Goal: Task Accomplishment & Management: Use online tool/utility

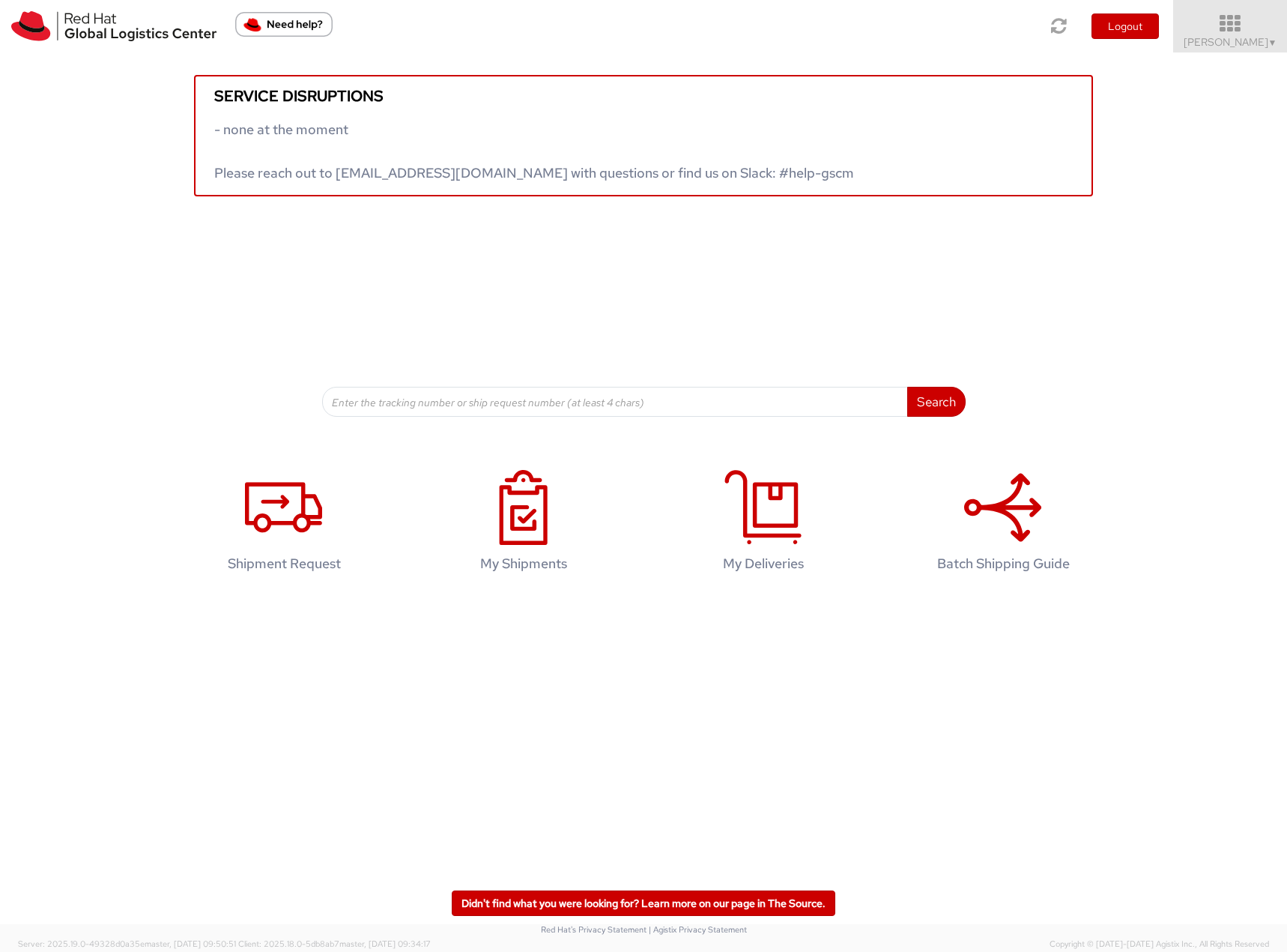
drag, startPoint x: 1230, startPoint y: 21, endPoint x: 1243, endPoint y: 47, distance: 29.1
click at [1234, 28] on icon at bounding box center [1230, 24] width 131 height 21
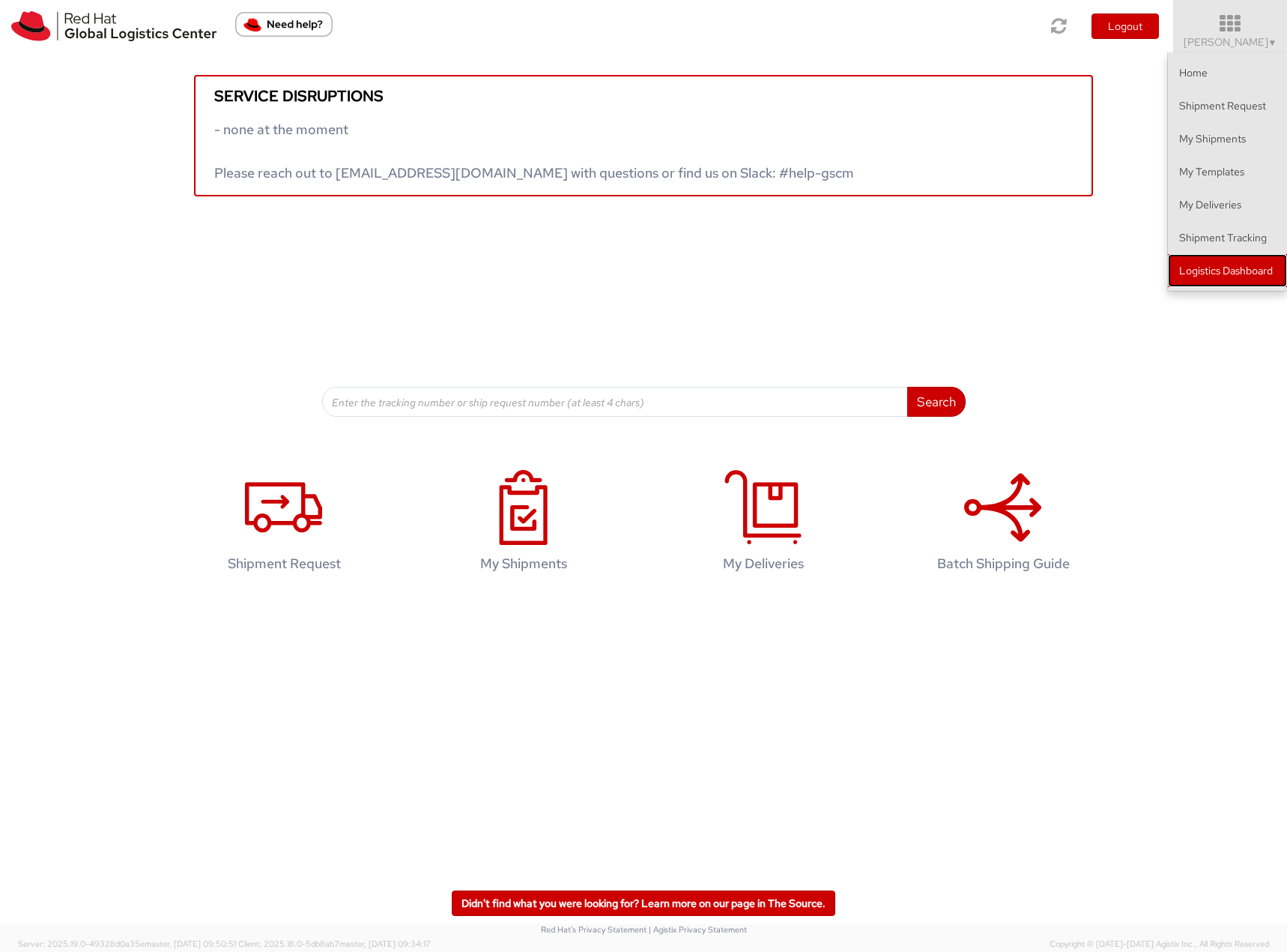
click at [1231, 265] on link "Logistics Dashboard" at bounding box center [1227, 270] width 119 height 33
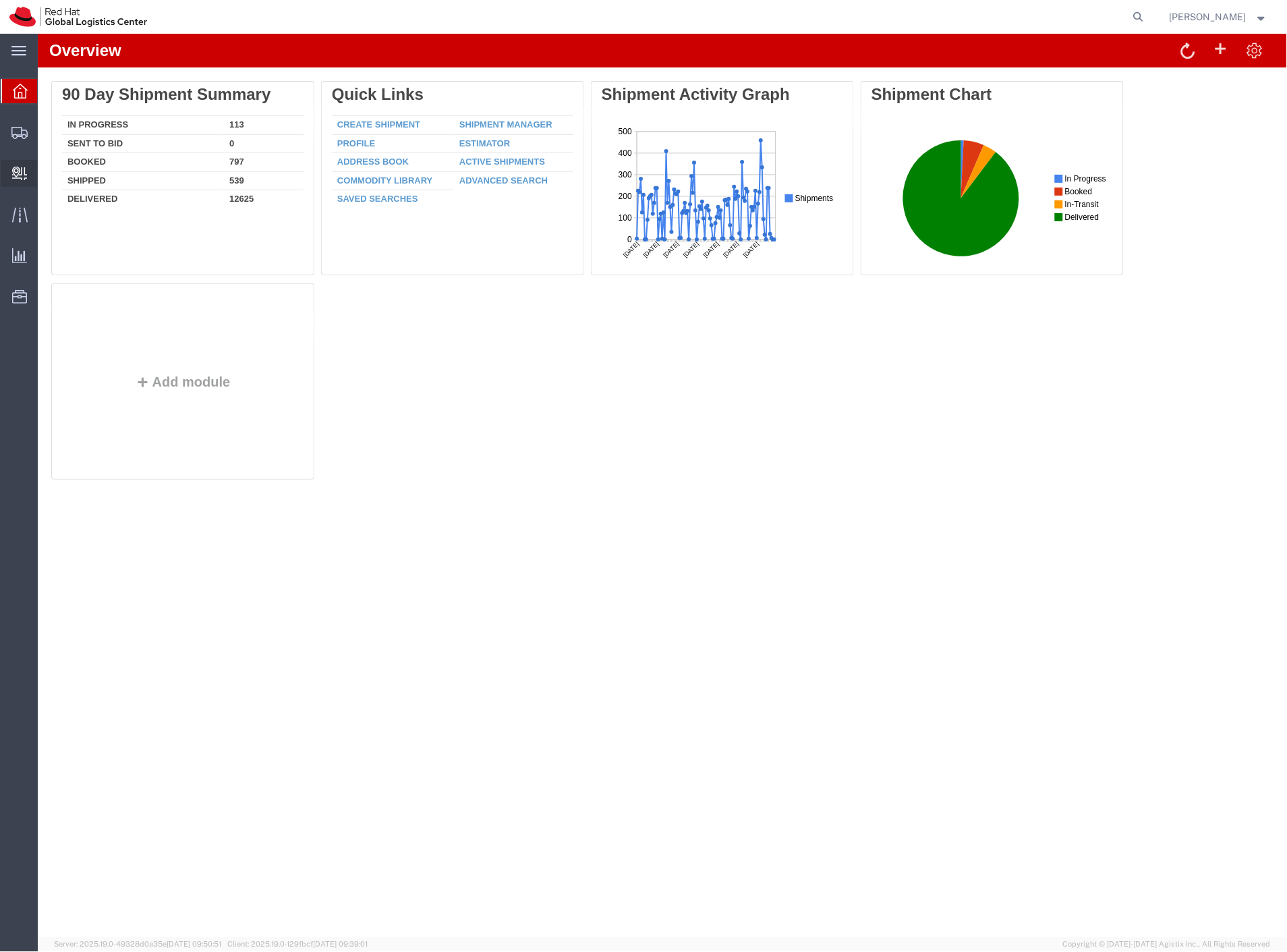
click at [47, 174] on span "Internal Delivery" at bounding box center [41, 174] width 10 height 27
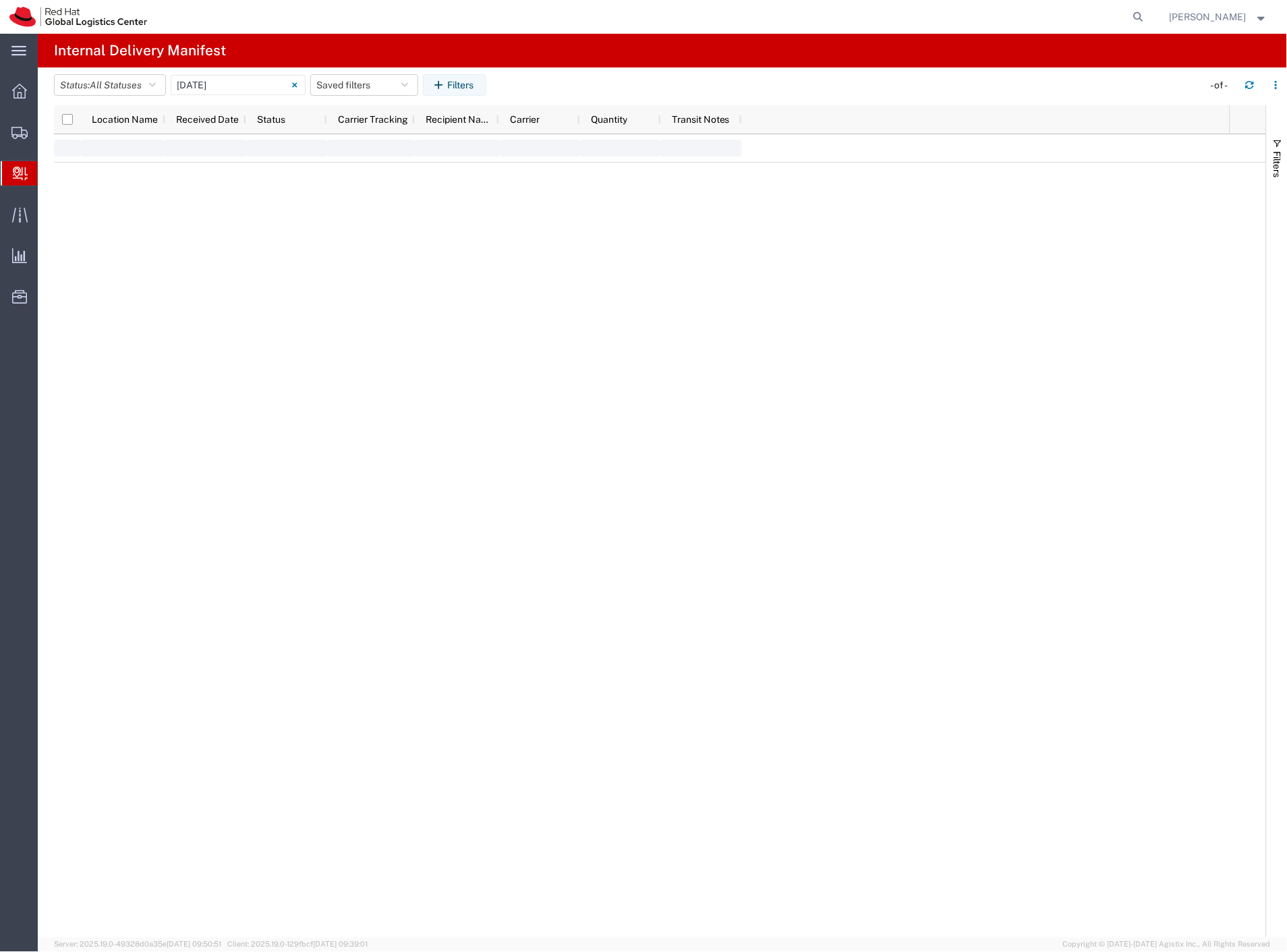
type input "[DATE]"
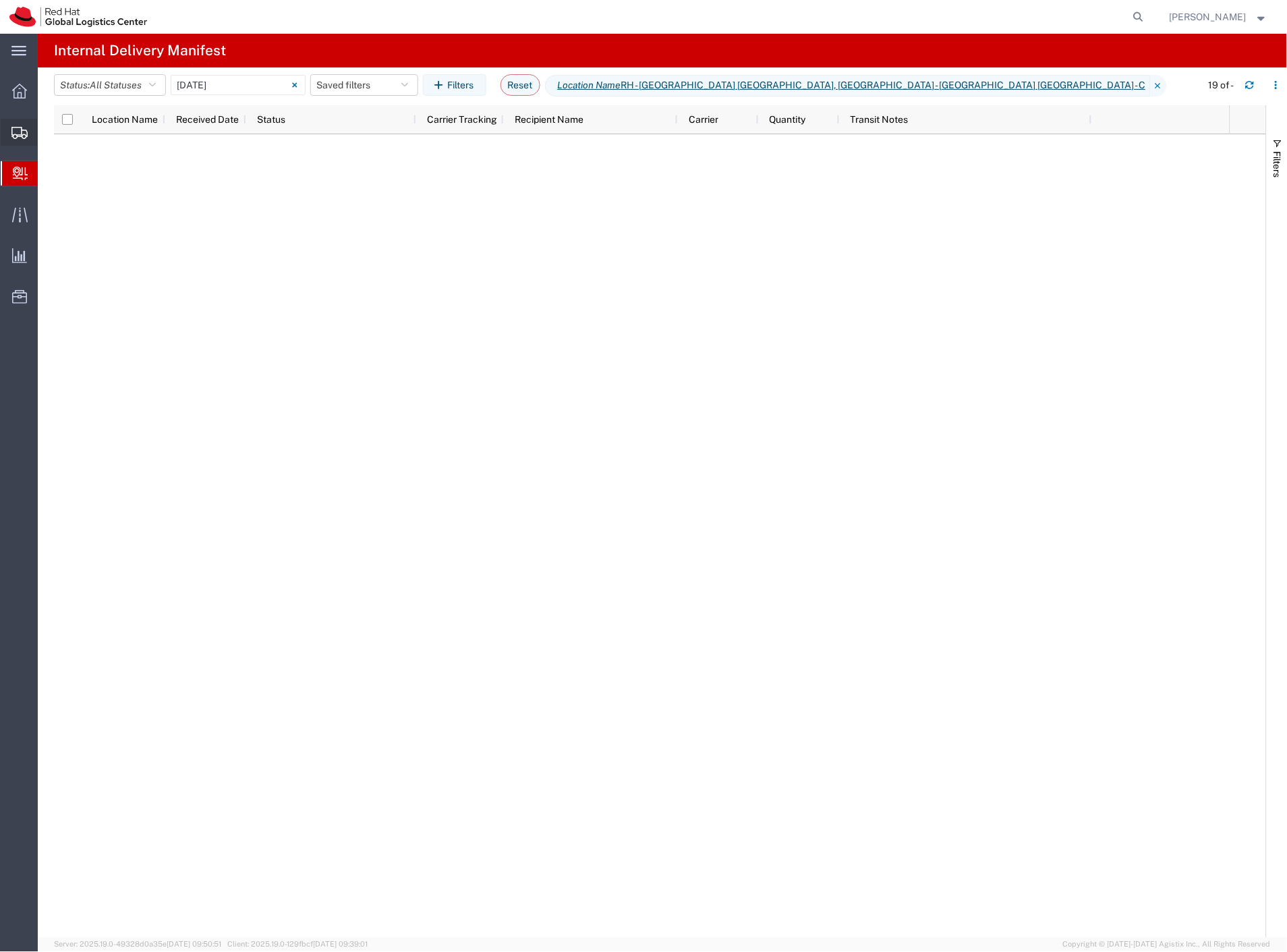
click at [0, 0] on span "Shipment Manager" at bounding box center [0, 0] width 0 height 0
